Goal: Participate in discussion

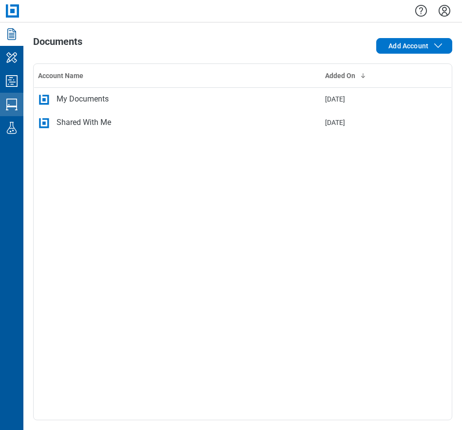
click at [14, 103] on icon "Studio Sessions" at bounding box center [12, 105] width 16 height 16
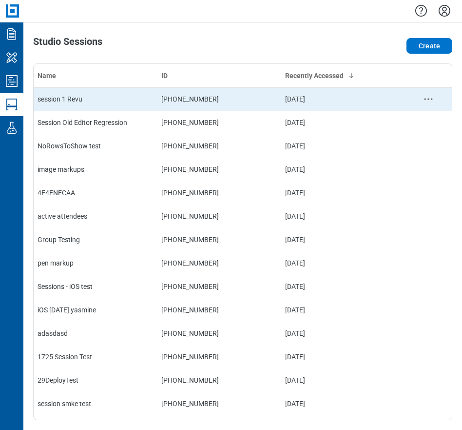
click at [82, 102] on div "session 1 Revu" at bounding box center [96, 99] width 116 height 10
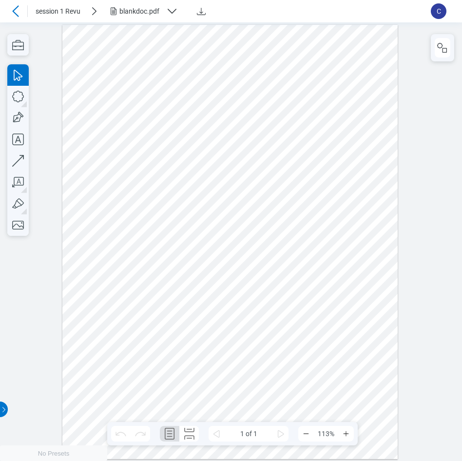
click at [20, 15] on icon at bounding box center [16, 11] width 12 height 12
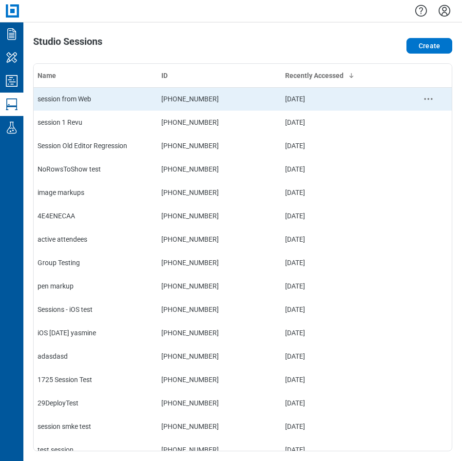
click at [79, 104] on td "session from Web" at bounding box center [96, 98] width 124 height 23
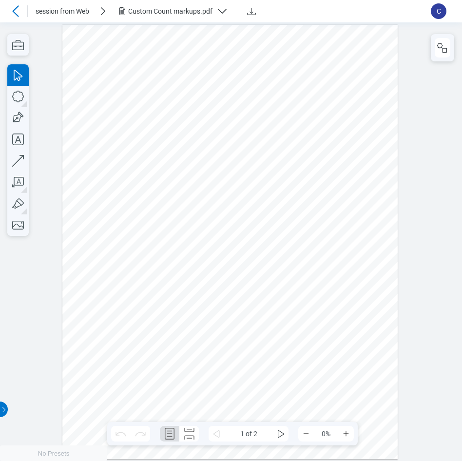
scroll to position [0, 0]
